Goal: Find contact information: Find contact information

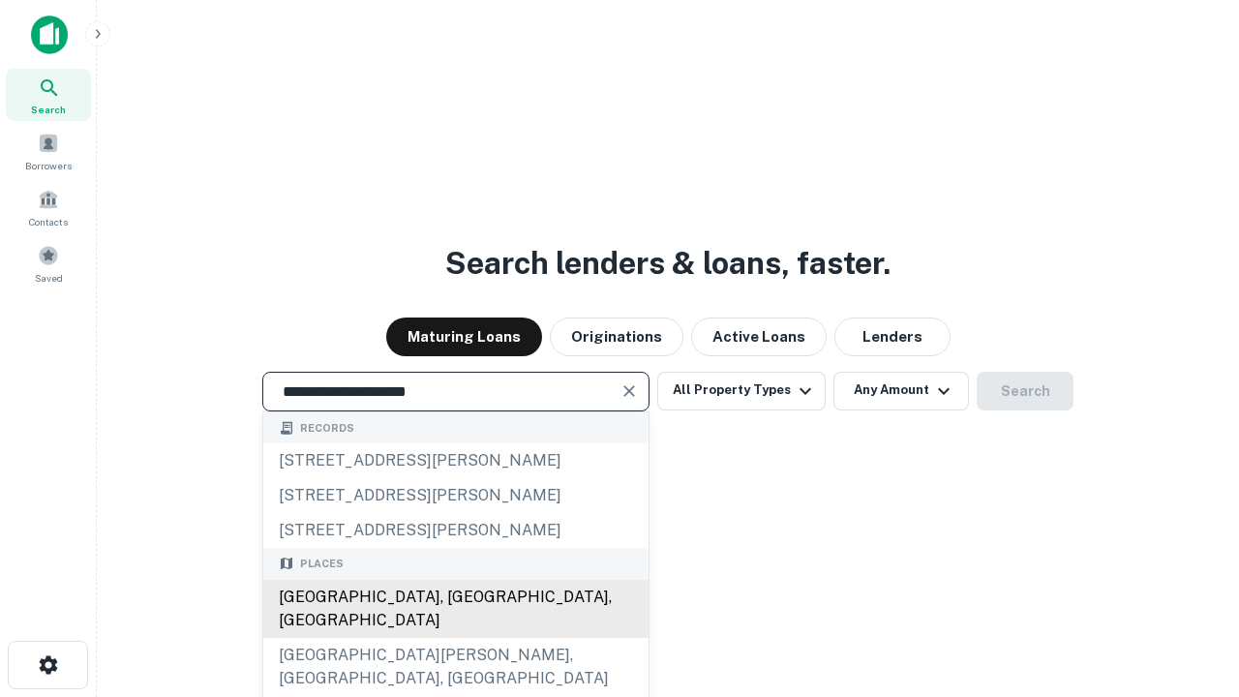
click at [455, 638] on div "Santa Monica, CA, USA" at bounding box center [455, 609] width 385 height 58
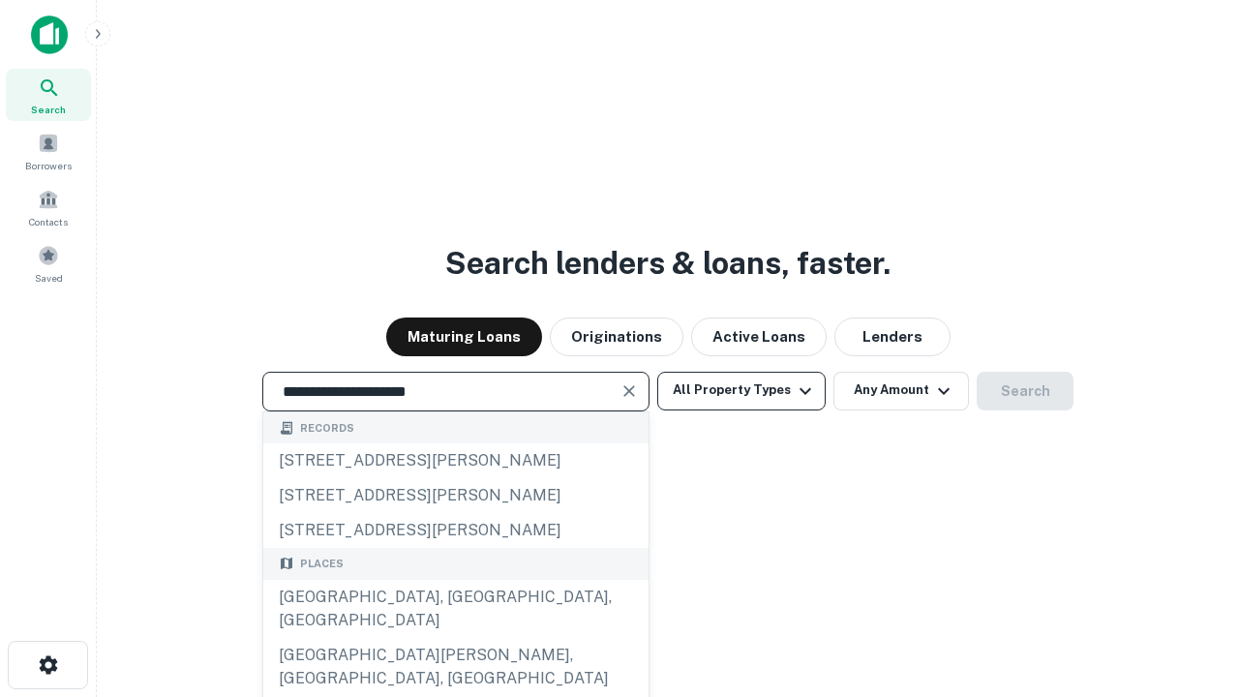
type input "**********"
click at [741, 390] on button "All Property Types" at bounding box center [741, 391] width 168 height 39
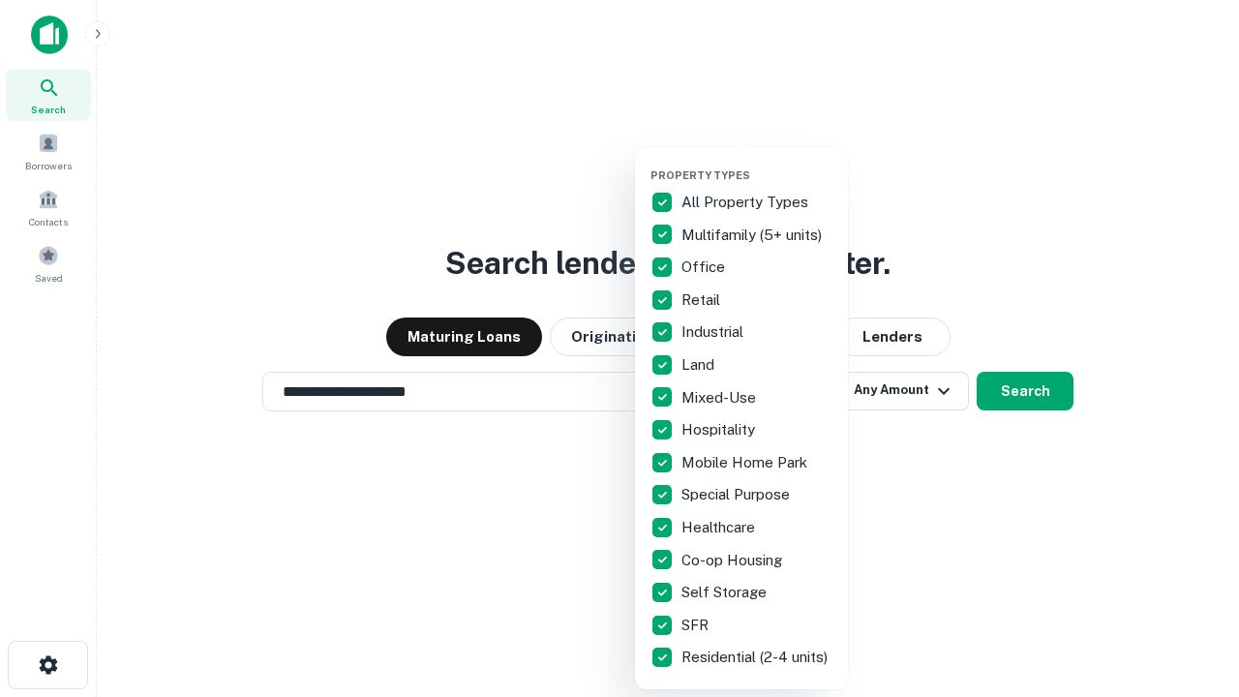
click at [757, 163] on button "button" at bounding box center [756, 163] width 213 height 1
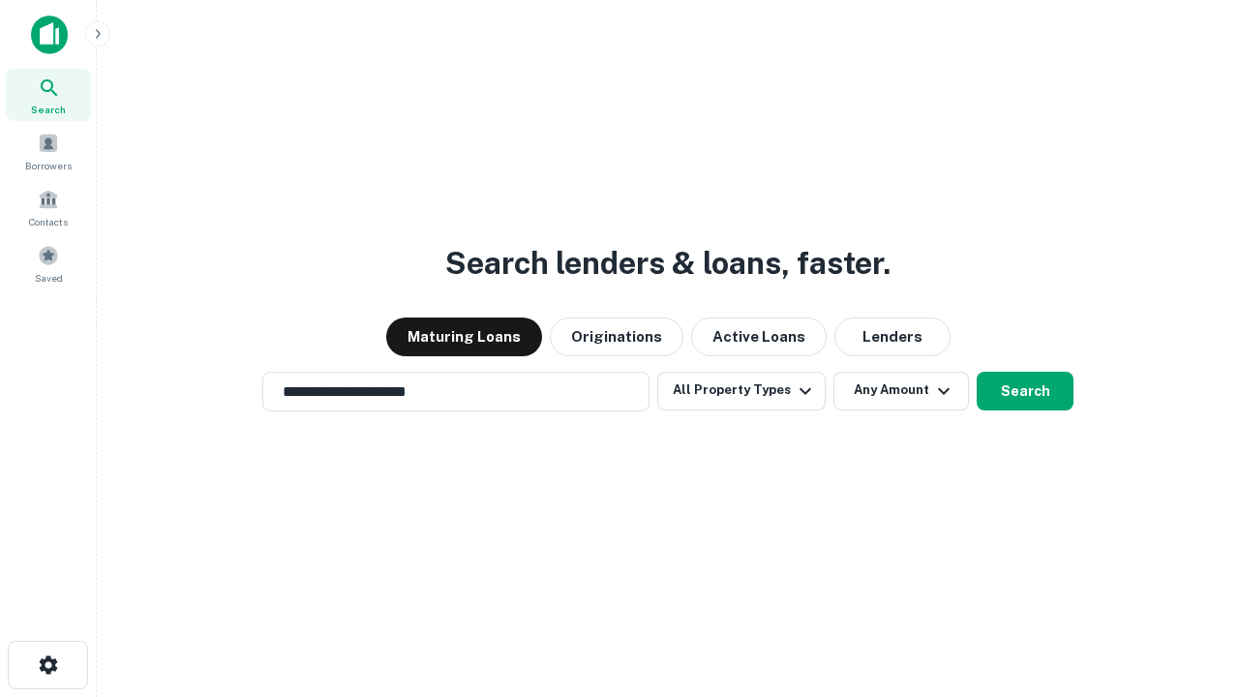
scroll to position [30, 0]
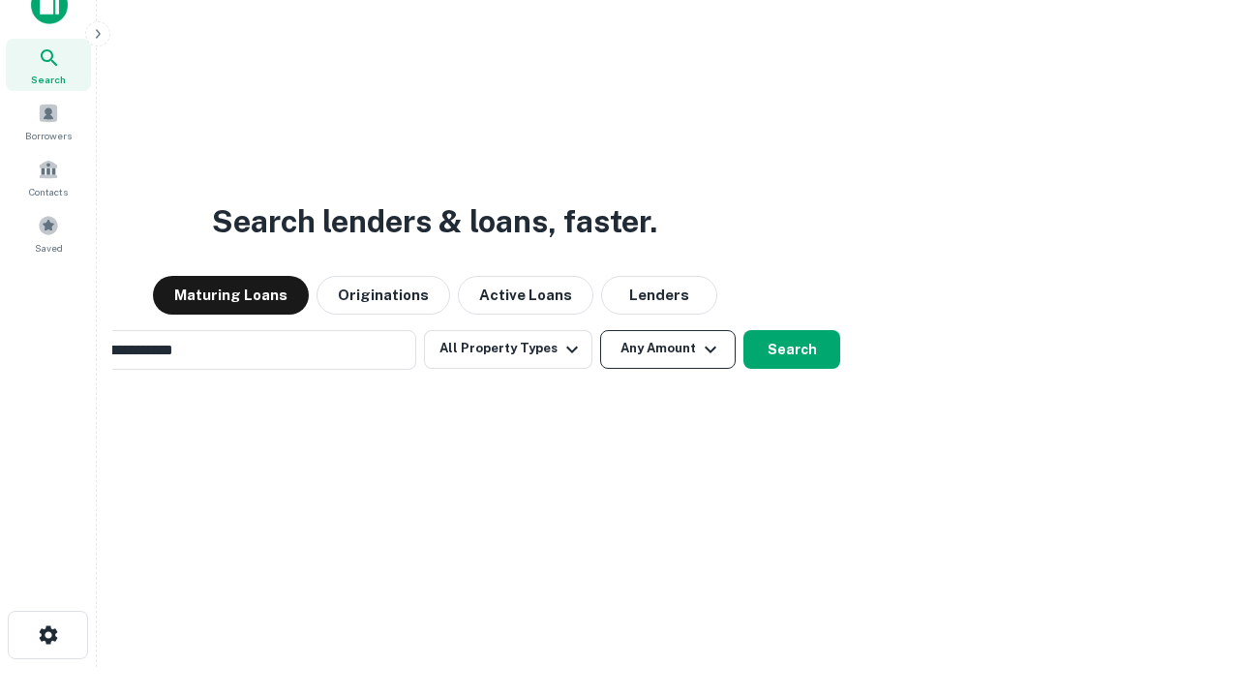
click at [600, 330] on button "Any Amount" at bounding box center [667, 349] width 135 height 39
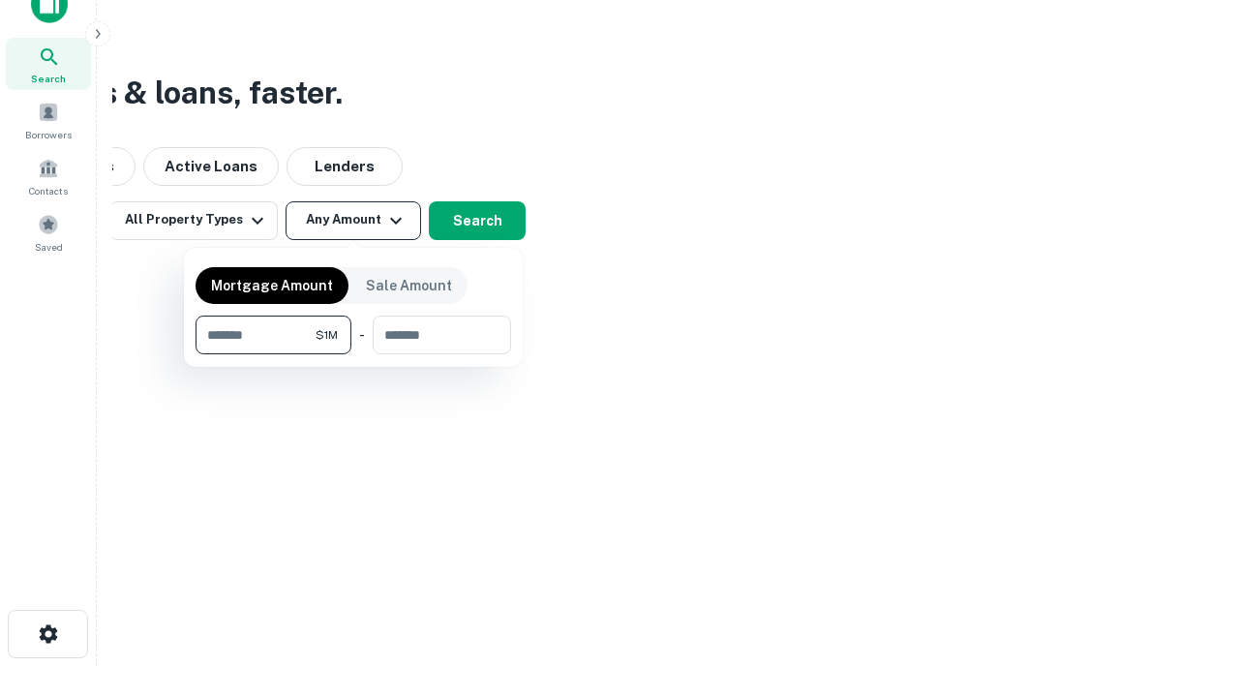
type input "*******"
click at [353, 354] on button "button" at bounding box center [352, 354] width 315 height 1
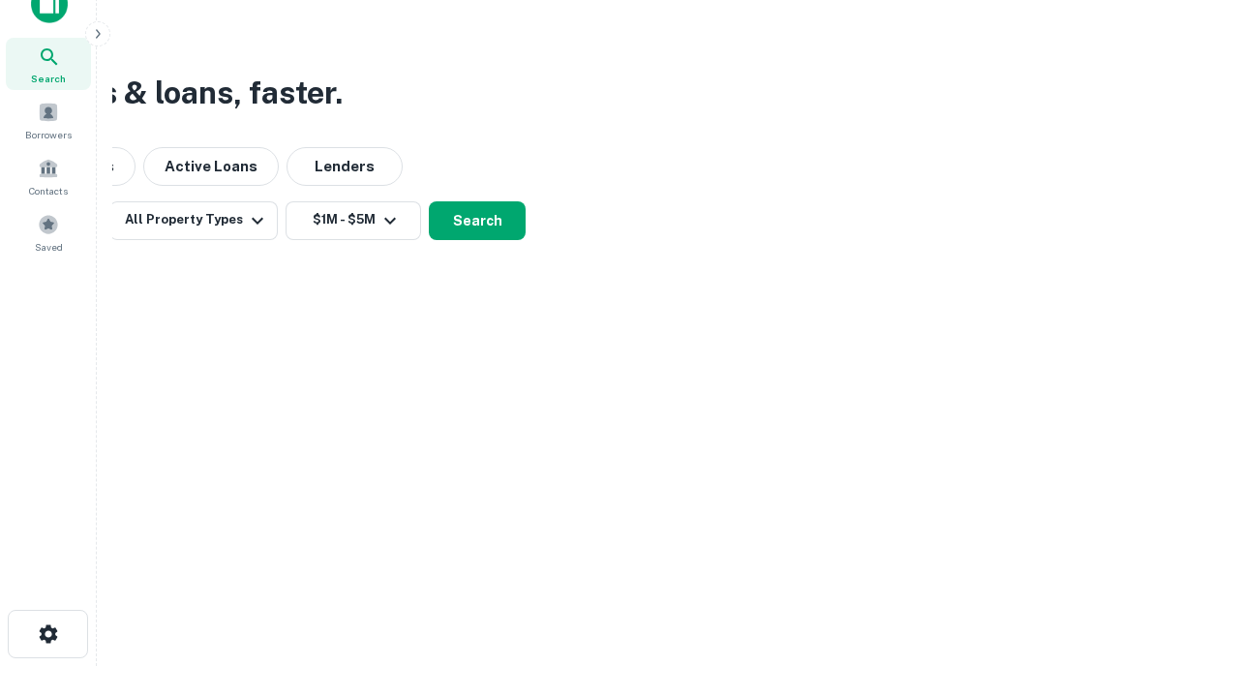
scroll to position [30, 0]
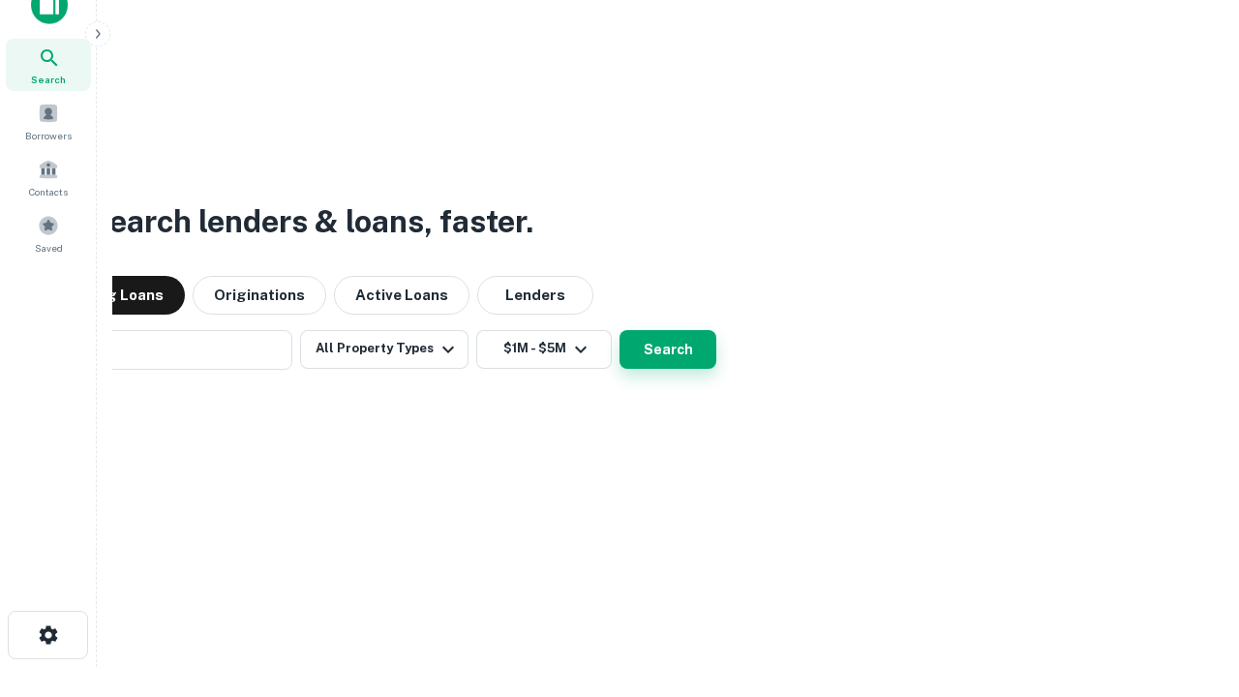
click at [619, 330] on button "Search" at bounding box center [667, 349] width 97 height 39
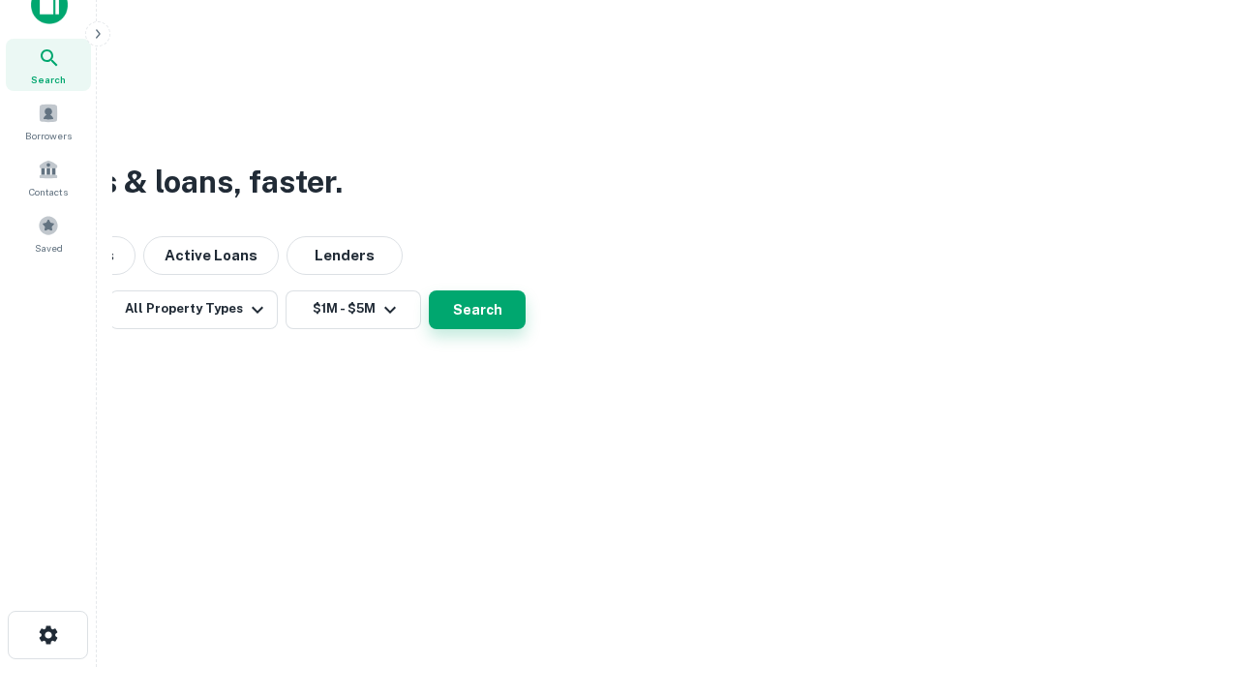
scroll to position [31, 0]
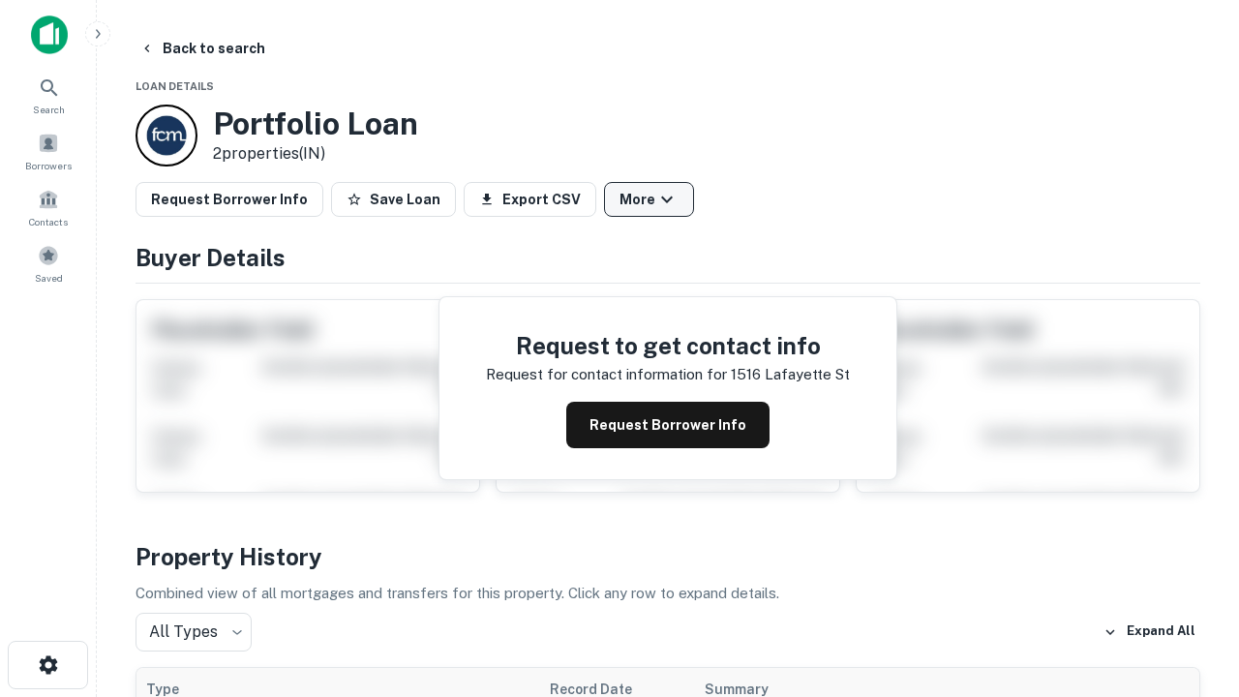
click at [648, 199] on button "More" at bounding box center [649, 199] width 90 height 35
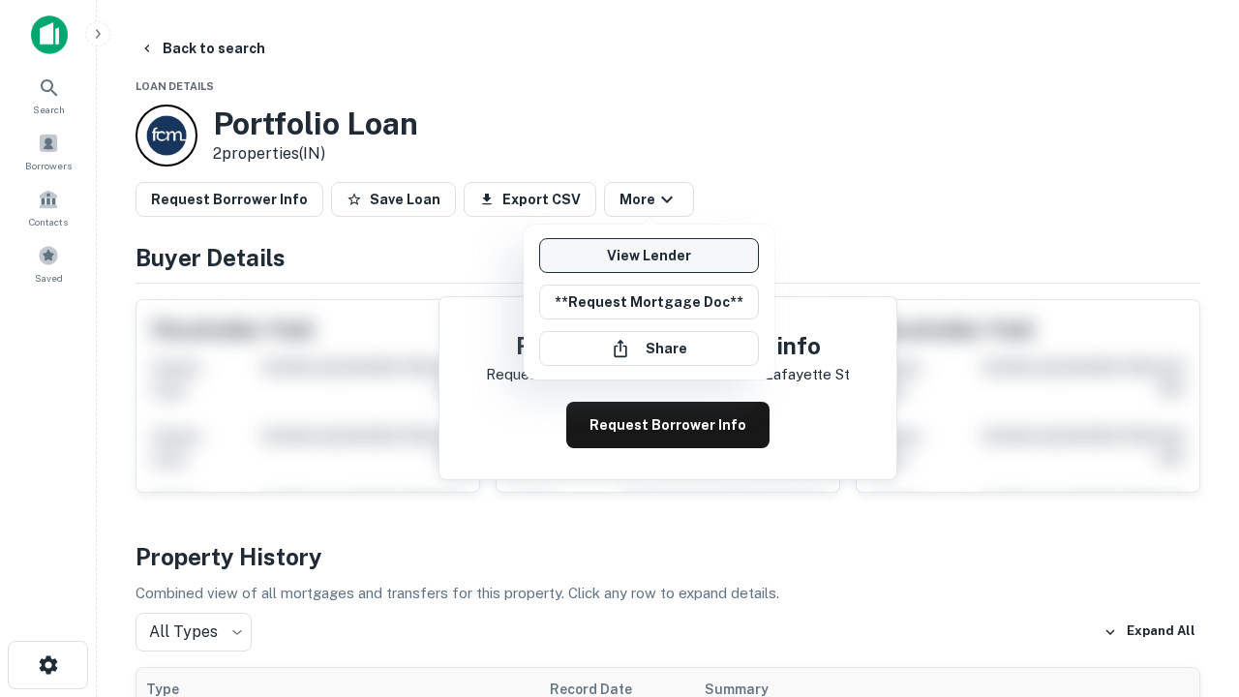
click at [648, 255] on link "View Lender" at bounding box center [649, 255] width 220 height 35
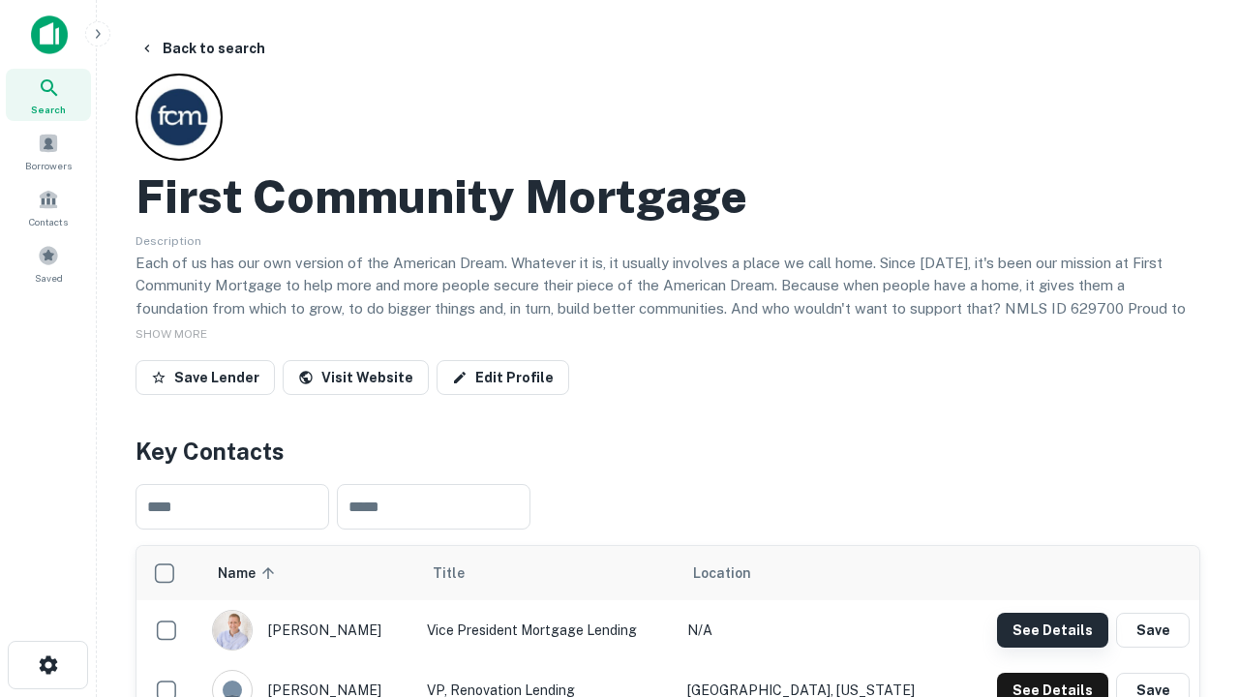
click at [1052, 629] on button "See Details" at bounding box center [1052, 630] width 111 height 35
click at [47, 665] on icon "button" at bounding box center [48, 664] width 23 height 23
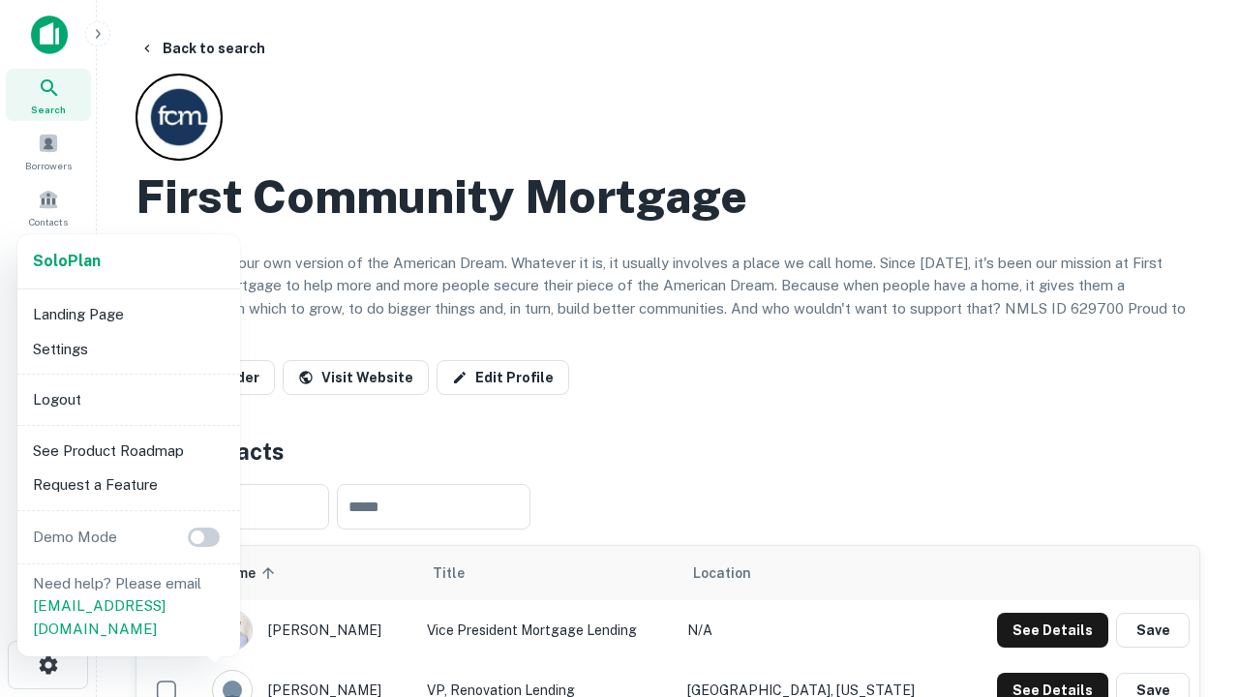
click at [128, 399] on li "Logout" at bounding box center [128, 399] width 207 height 35
